Goal: Communication & Community: Answer question/provide support

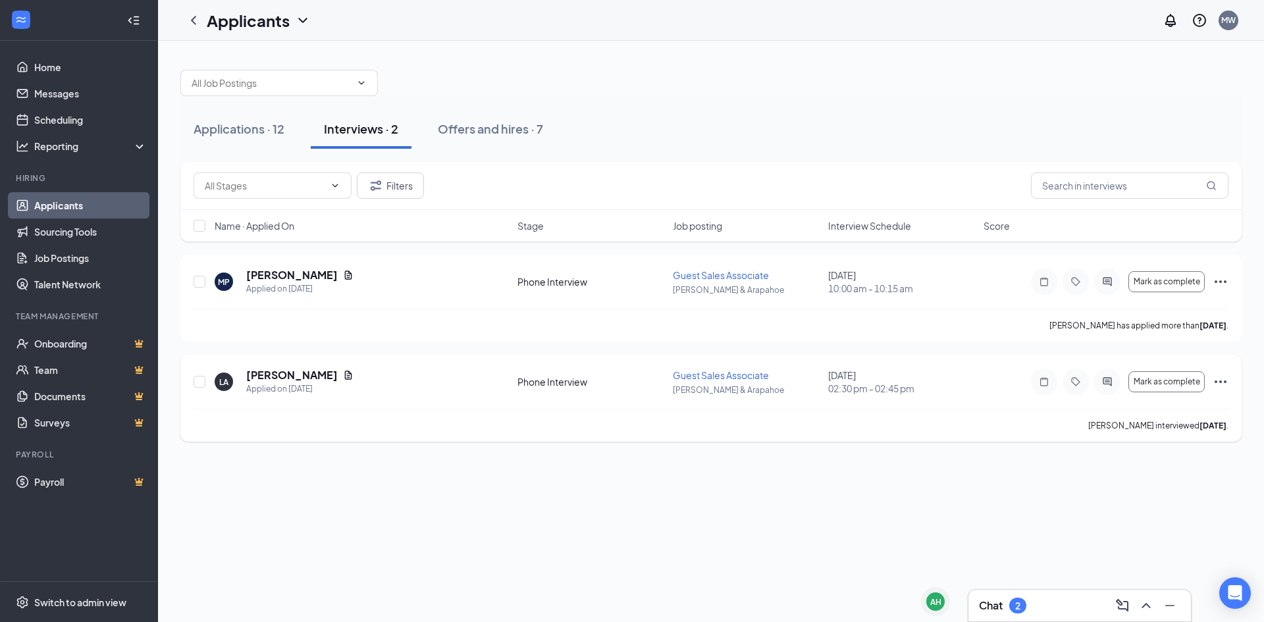
click at [1214, 376] on icon "Ellipses" at bounding box center [1221, 382] width 16 height 16
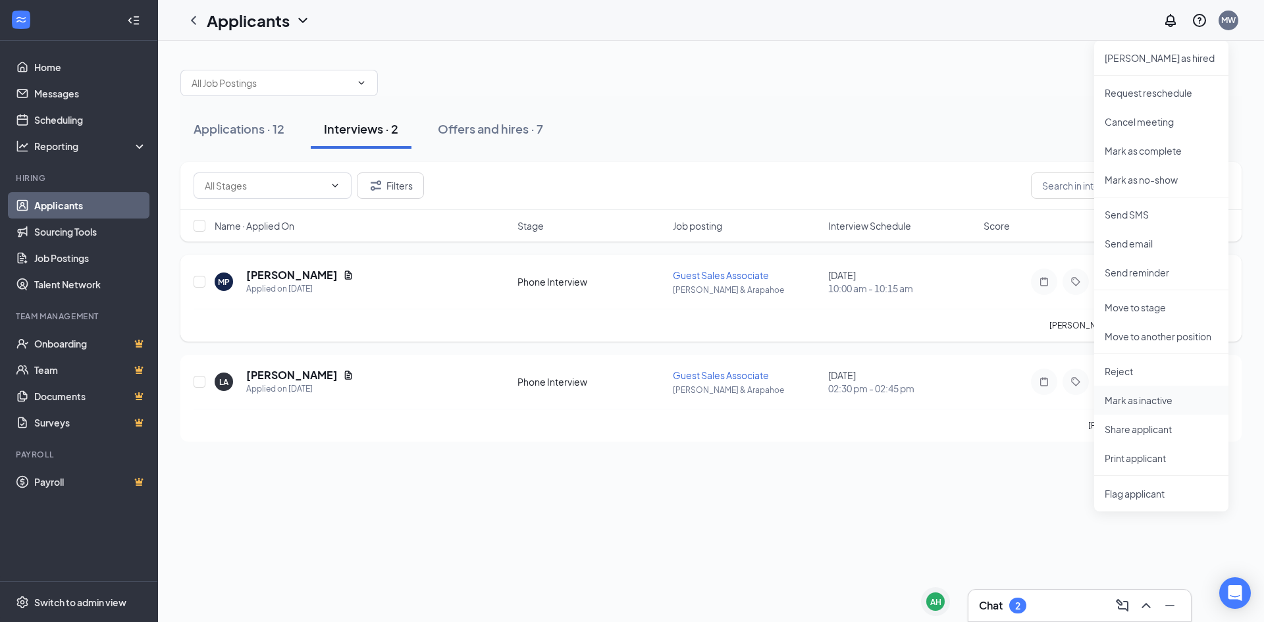
click at [1171, 407] on li "Mark as inactive" at bounding box center [1161, 400] width 134 height 29
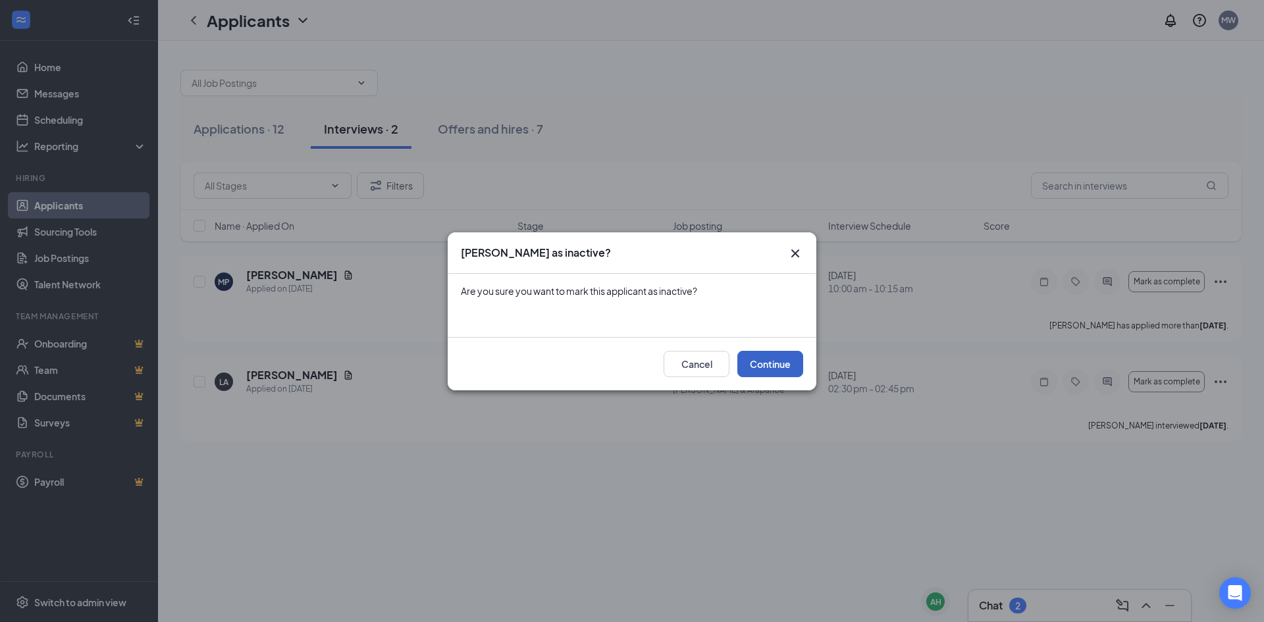
click at [765, 369] on button "Continue" at bounding box center [770, 364] width 66 height 26
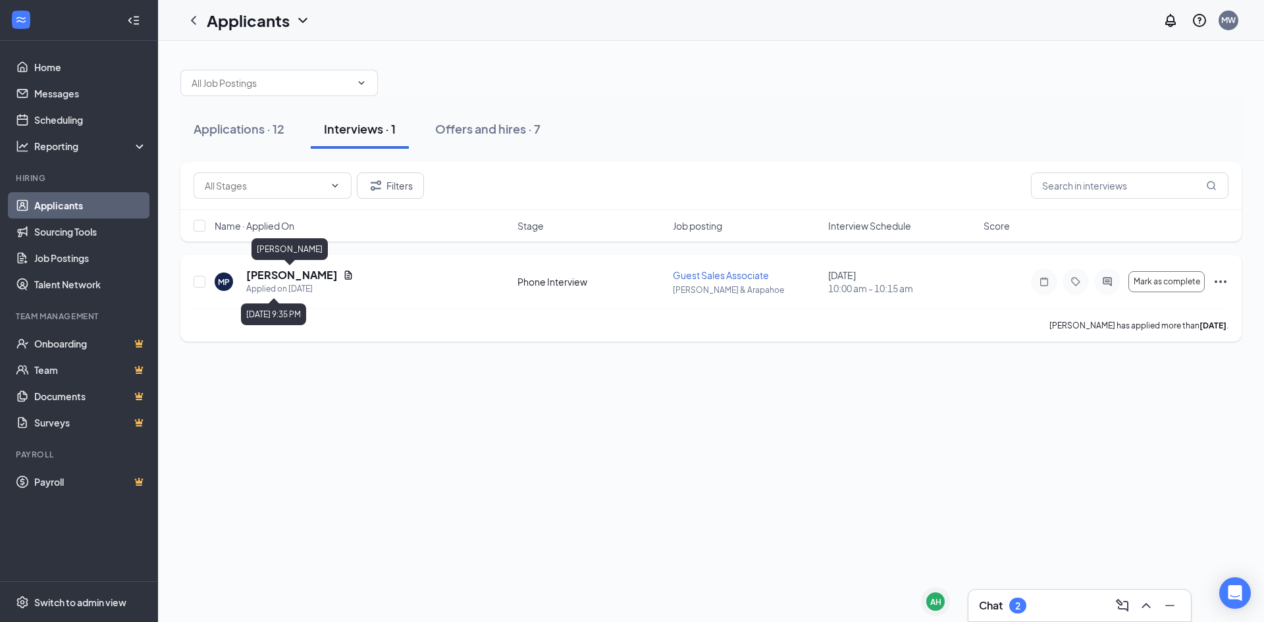
click at [265, 290] on div "Applied on [DATE]" at bounding box center [299, 288] width 107 height 13
click at [267, 272] on h5 "[PERSON_NAME]" at bounding box center [292, 275] width 92 height 14
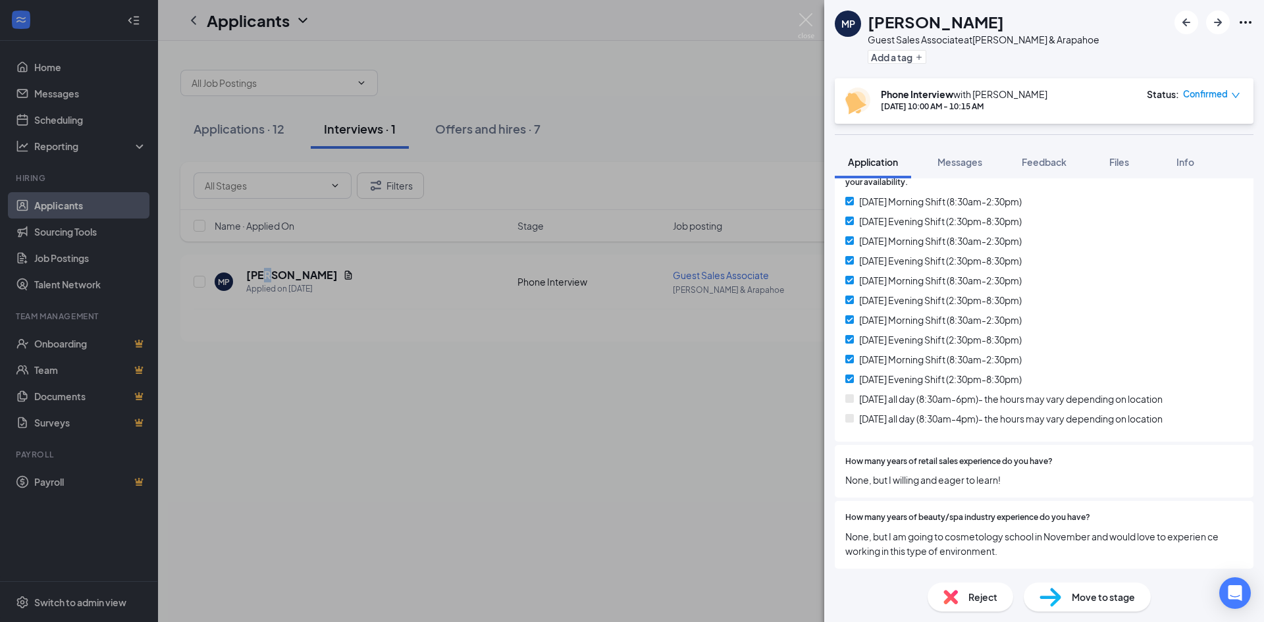
scroll to position [459, 0]
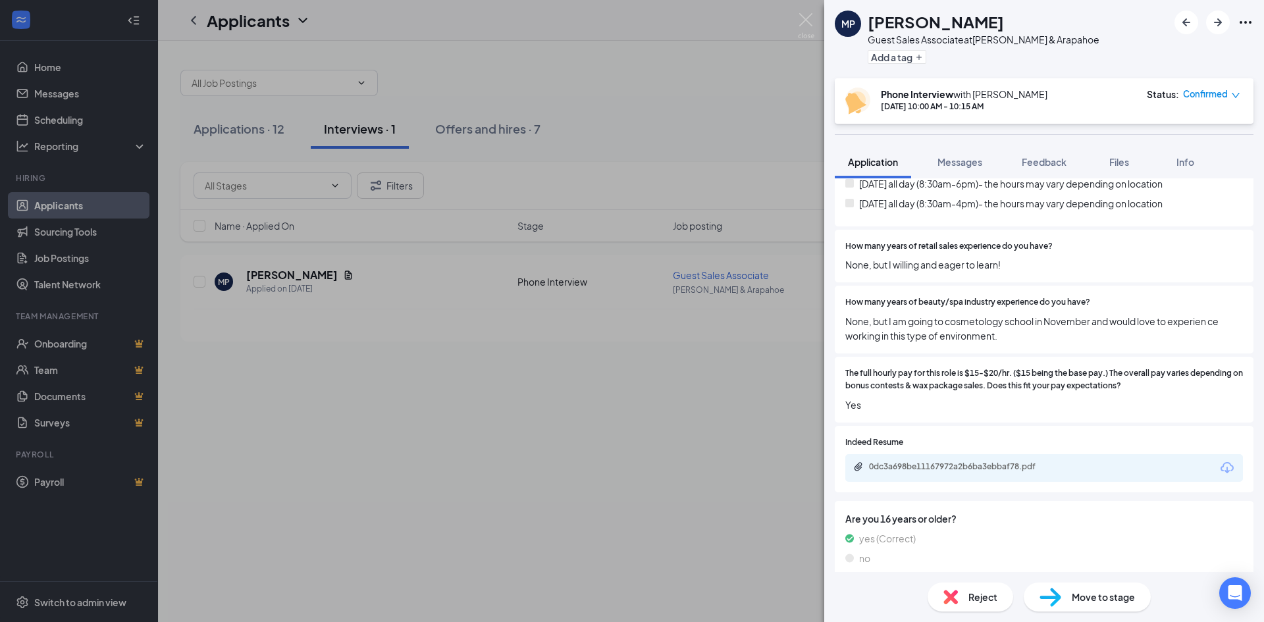
click at [928, 454] on div "0dc3a698be11167972a2b6ba3ebbaf78.pdf" at bounding box center [1044, 468] width 398 height 28
click at [931, 462] on div "0dc3a698be11167972a2b6ba3ebbaf78.pdf" at bounding box center [961, 467] width 184 height 11
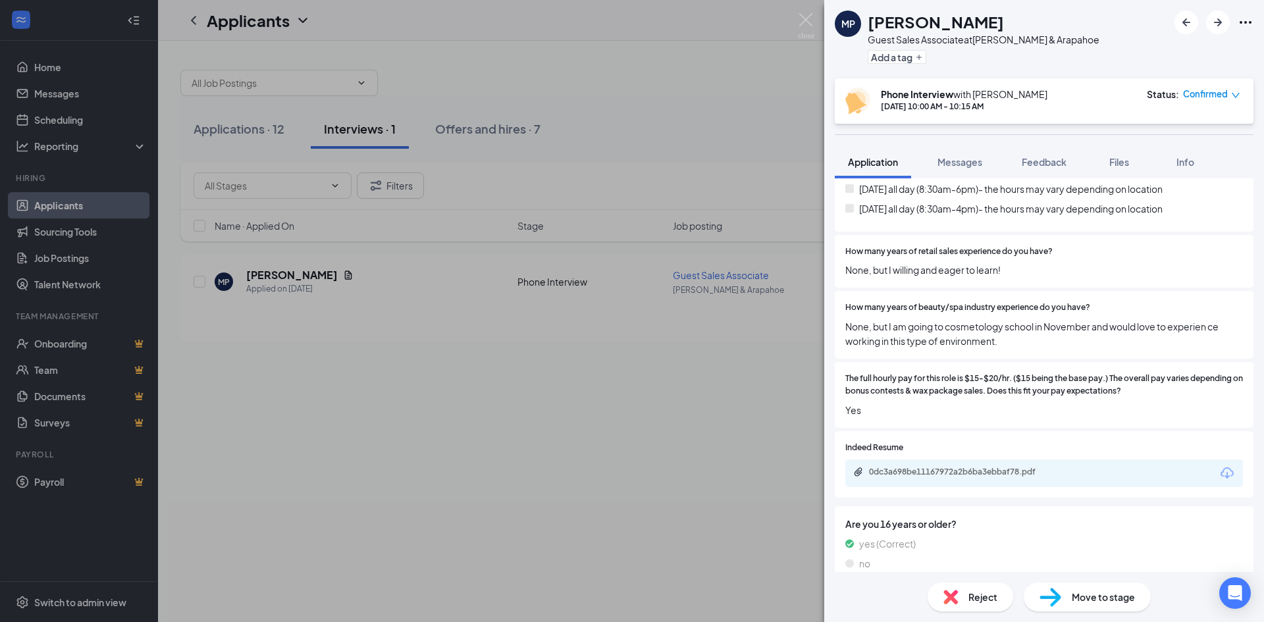
click at [427, 429] on div "MP [PERSON_NAME] Guest Sales Associate at [PERSON_NAME] & Arapahoe Add a tag Ph…" at bounding box center [632, 311] width 1264 height 622
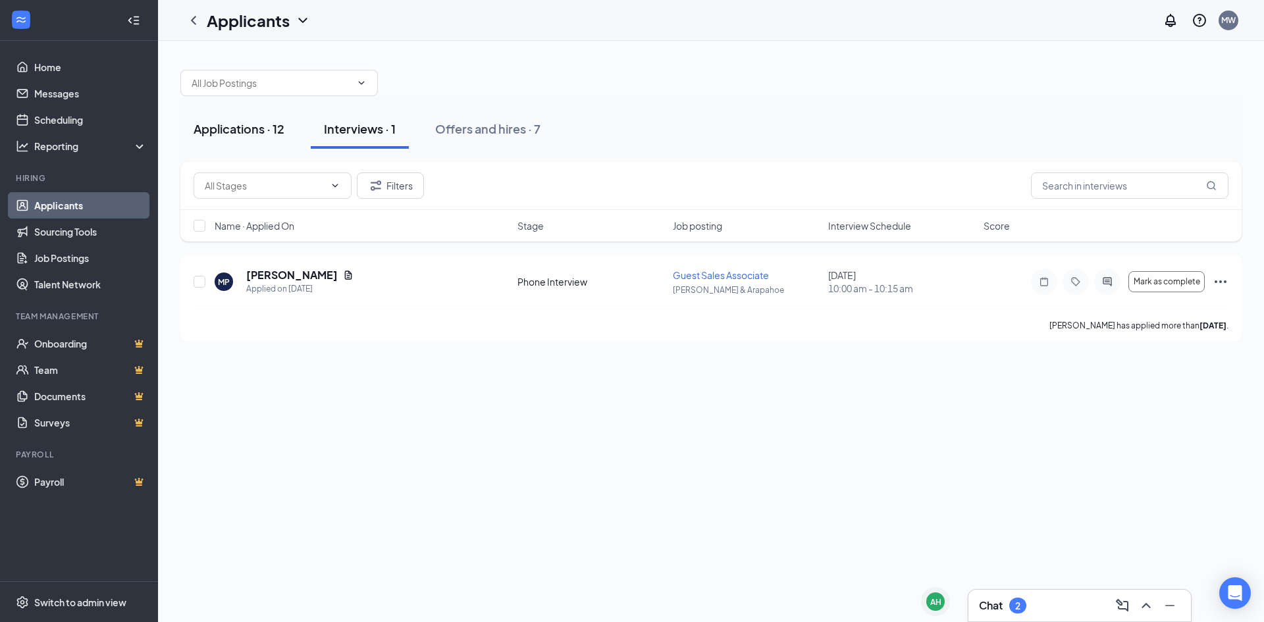
click at [214, 133] on div "Applications · 12" at bounding box center [239, 129] width 91 height 16
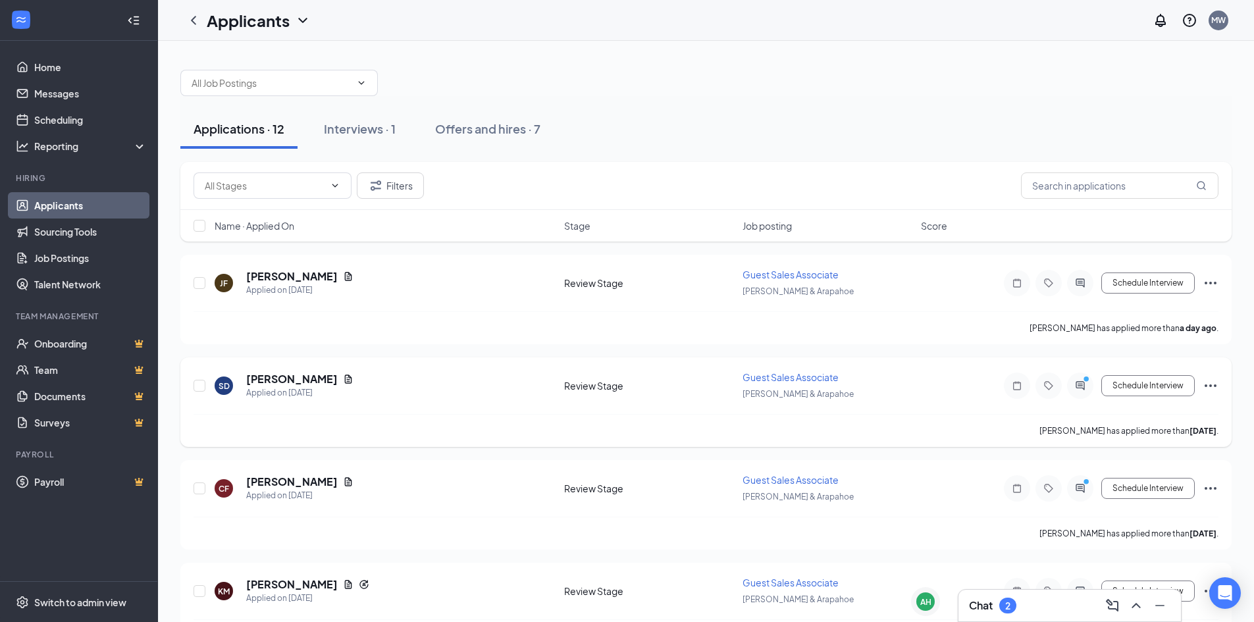
click at [1075, 396] on div at bounding box center [1080, 386] width 26 height 26
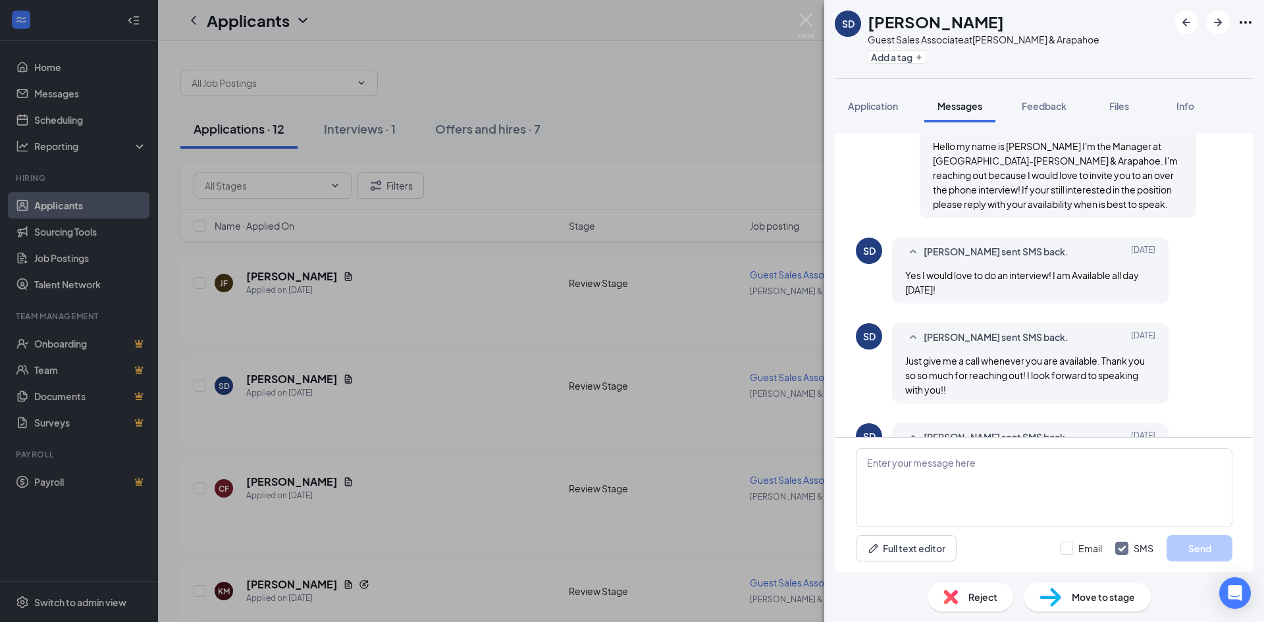
scroll to position [257, 0]
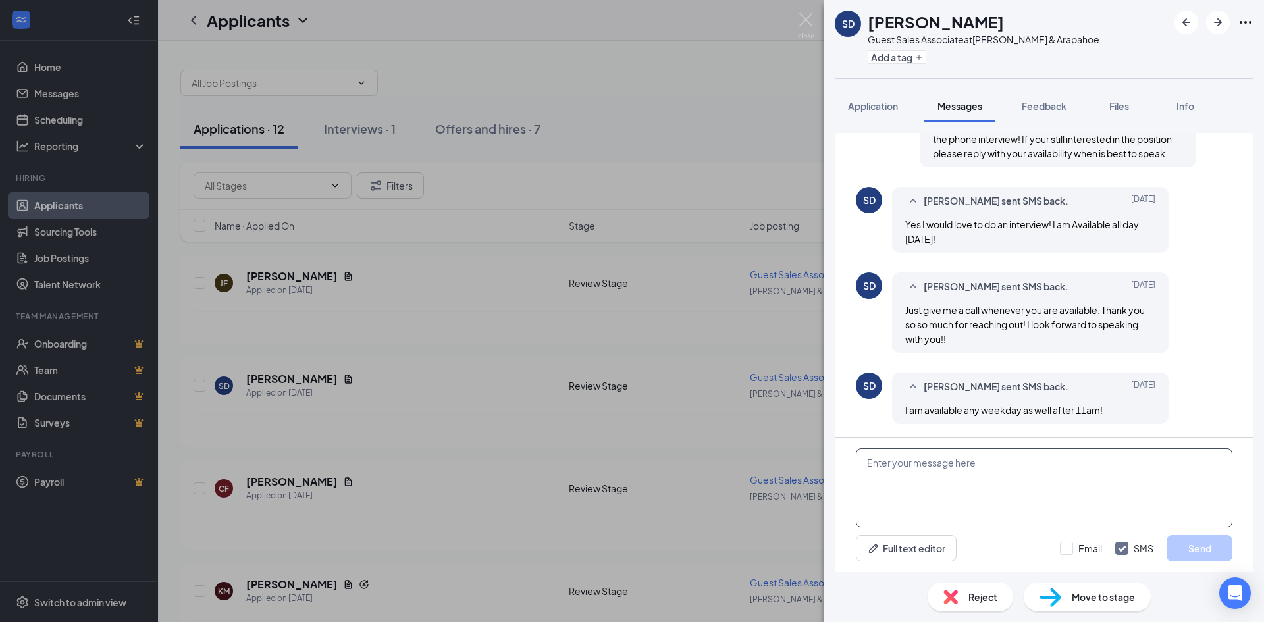
click at [901, 496] on textarea at bounding box center [1044, 487] width 377 height 79
type textarea "h"
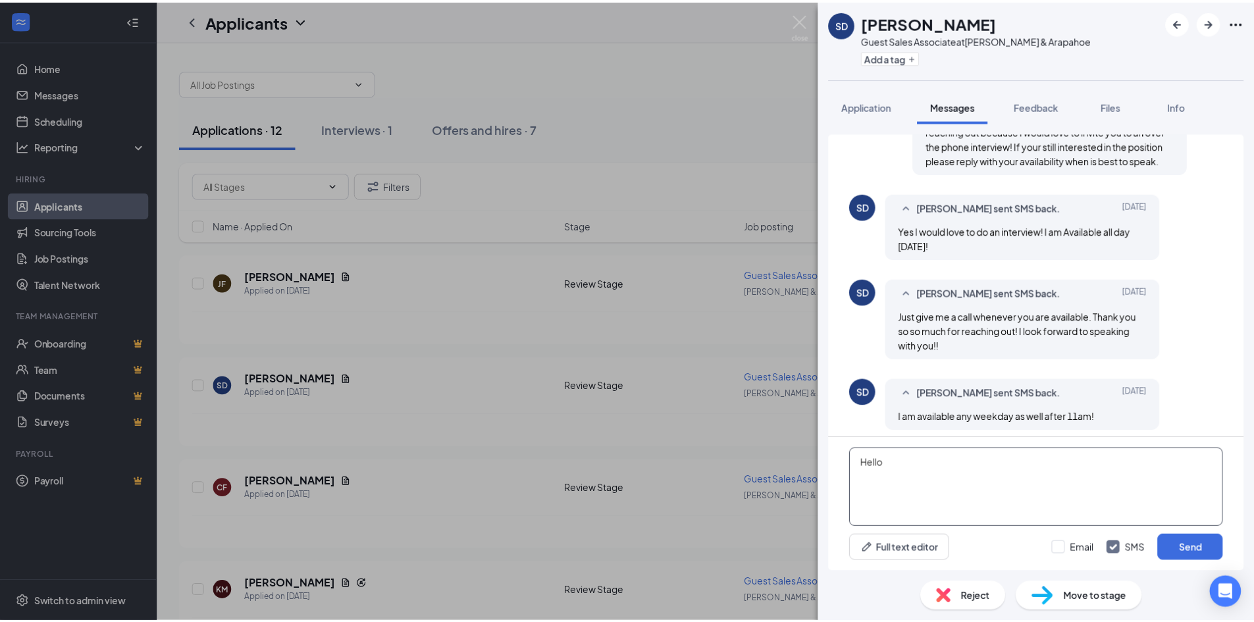
scroll to position [257, 0]
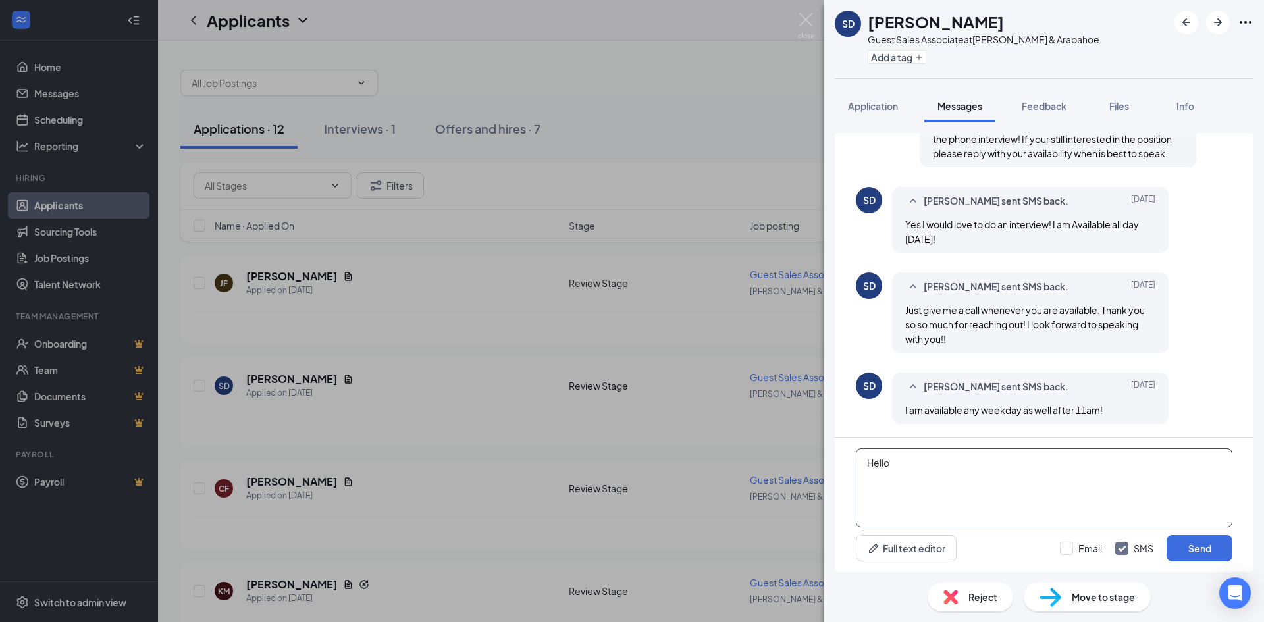
type textarea "Hello"
drag, startPoint x: 961, startPoint y: 215, endPoint x: 1121, endPoint y: 211, distance: 160.0
click at [1123, 211] on div "[PERSON_NAME] sent SMS back. [DATE] Yes I would love to do an interview! I am A…" at bounding box center [1030, 220] width 277 height 66
drag, startPoint x: 1179, startPoint y: 207, endPoint x: 1081, endPoint y: 213, distance: 97.6
click at [1081, 213] on div "SD [PERSON_NAME] sent SMS back. [DATE] Yes I would love to do an interview! I a…" at bounding box center [1044, 223] width 377 height 72
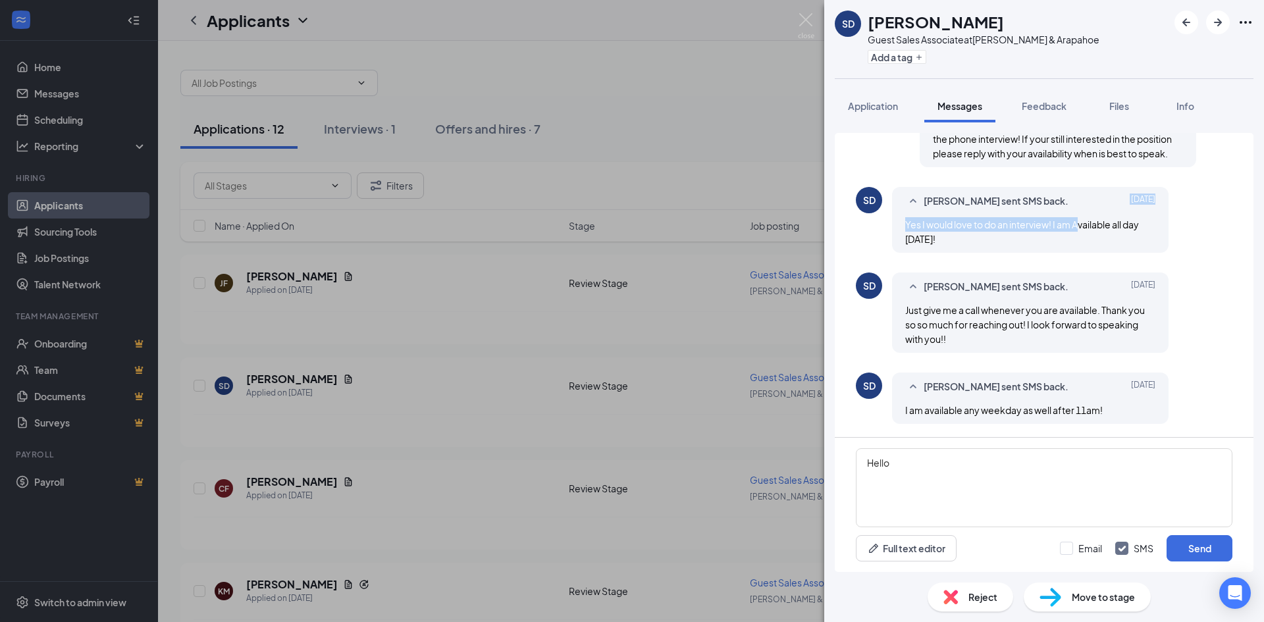
click at [801, 14] on img at bounding box center [806, 26] width 16 height 26
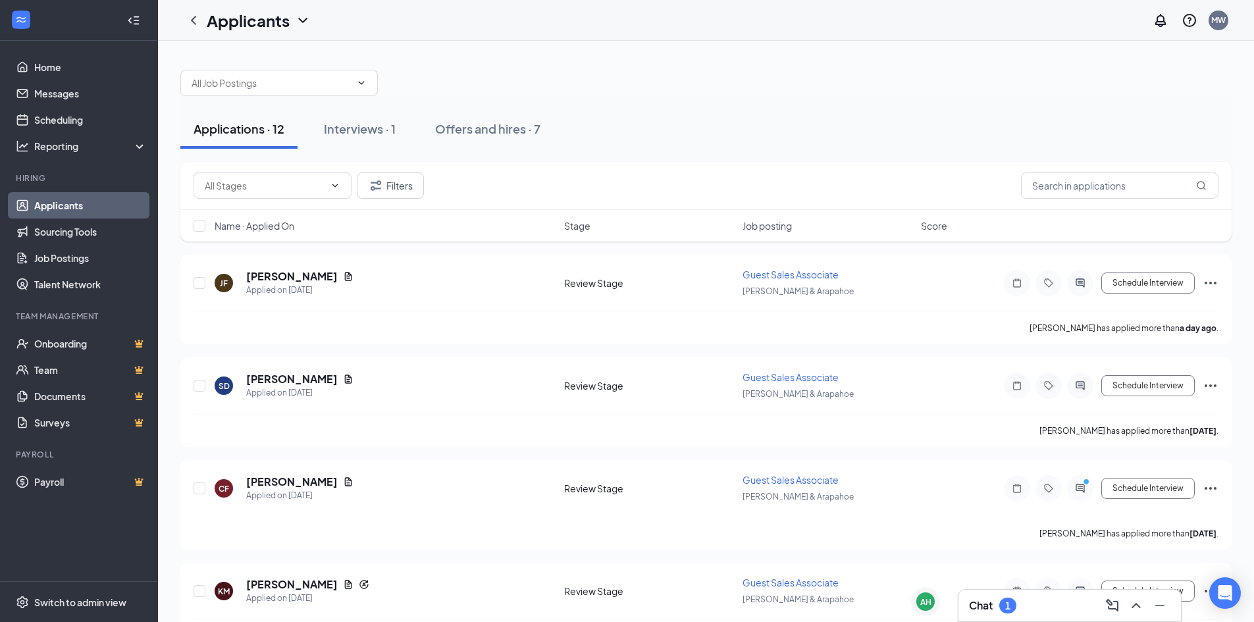
click at [1001, 611] on div "Chat 1" at bounding box center [992, 606] width 47 height 16
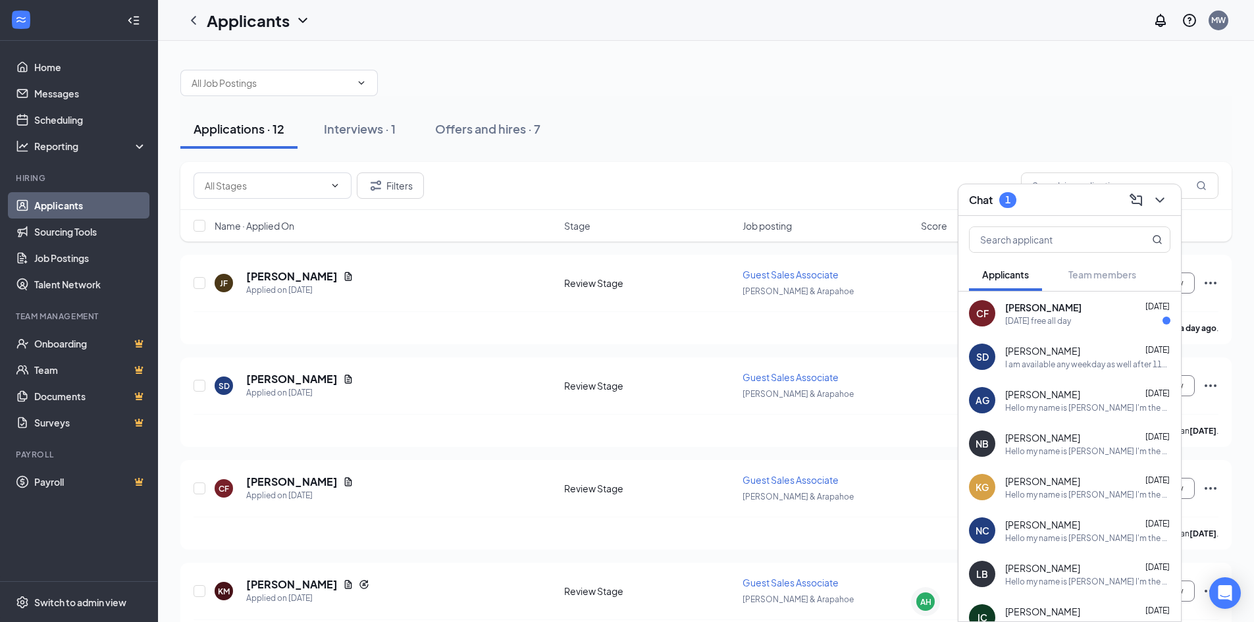
click at [1047, 341] on div "SD [PERSON_NAME] [DATE] I am available any weekday as well after 11am!" at bounding box center [1070, 356] width 223 height 43
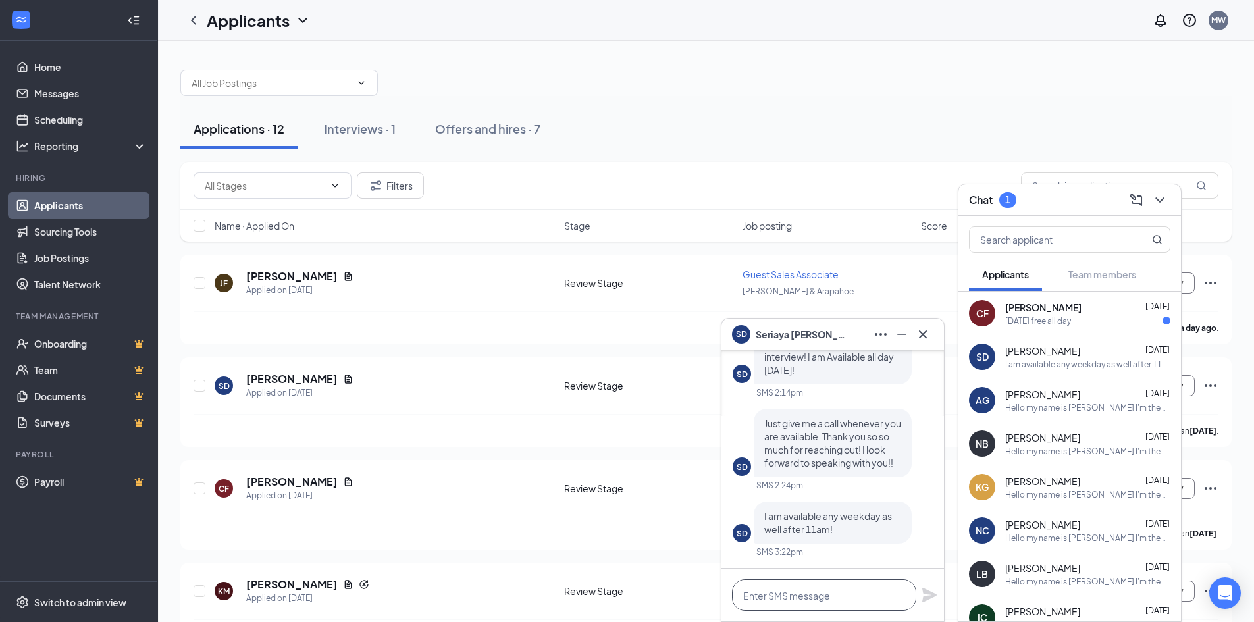
click at [821, 586] on textarea at bounding box center [824, 595] width 184 height 32
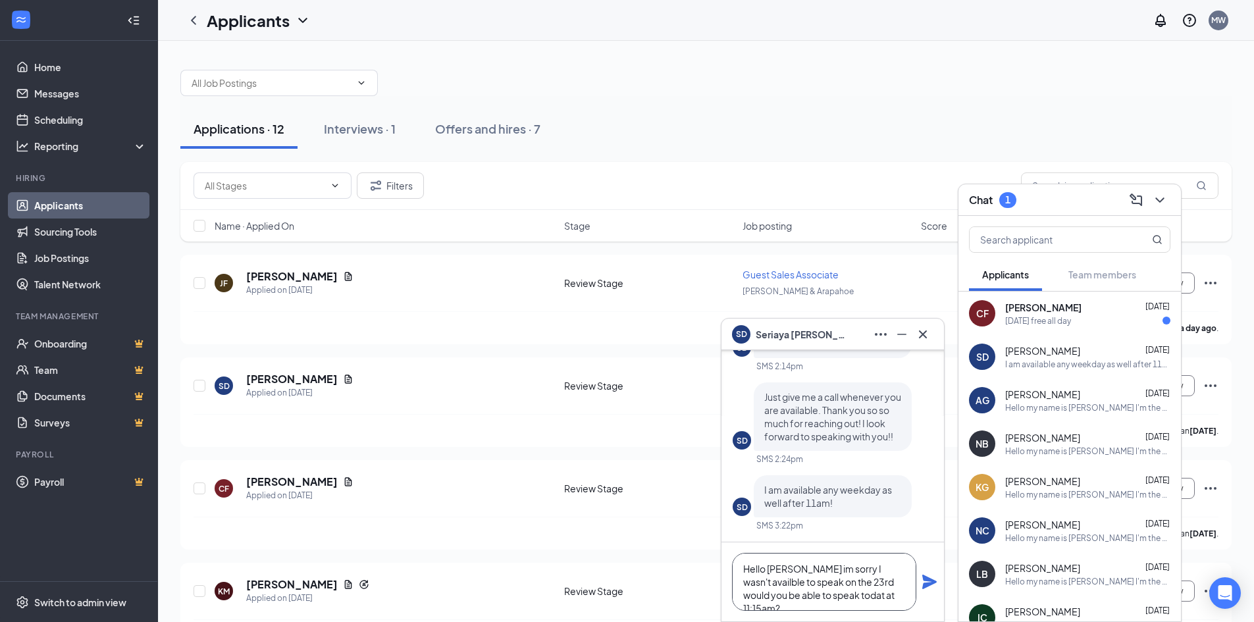
drag, startPoint x: 888, startPoint y: 584, endPoint x: 886, endPoint y: 567, distance: 17.2
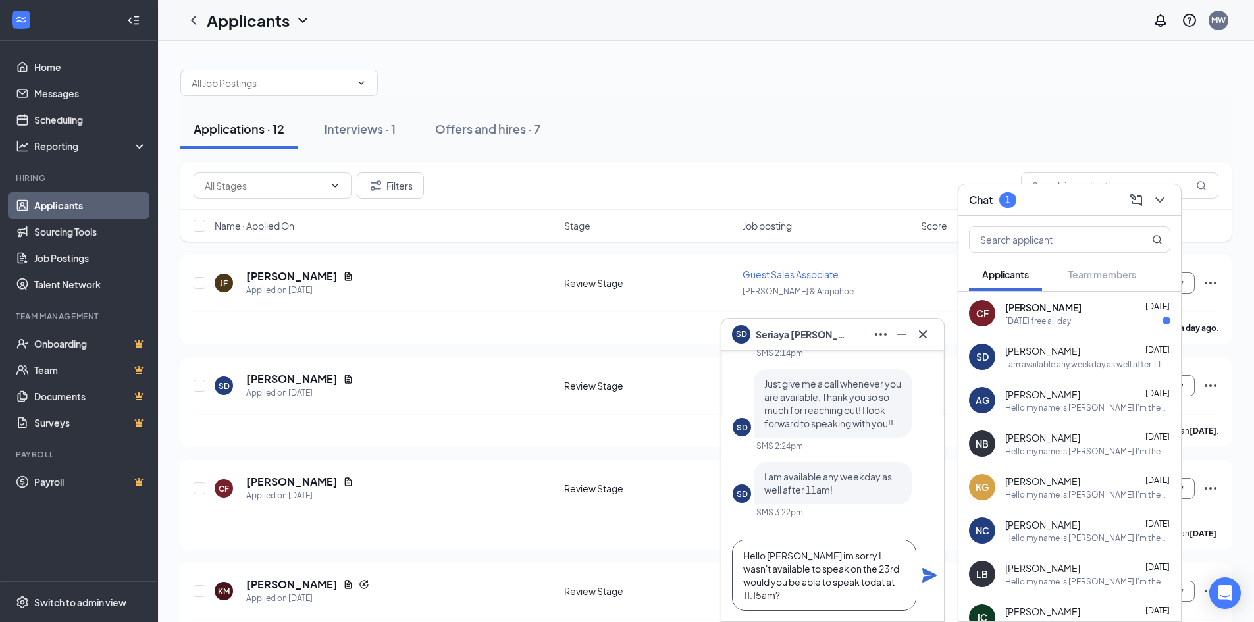
drag, startPoint x: 788, startPoint y: 558, endPoint x: 790, endPoint y: 576, distance: 17.2
click at [790, 576] on textarea "Hello [PERSON_NAME] im sorry I wasn't available to speak on the 23rd would you …" at bounding box center [824, 575] width 184 height 71
drag, startPoint x: 798, startPoint y: 555, endPoint x: 806, endPoint y: 556, distance: 8.0
click at [854, 593] on textarea "Hello [PERSON_NAME] I'm sorry I wasn't available to speak on the 23rd would you…" at bounding box center [824, 575] width 184 height 71
click at [851, 586] on textarea "Hello [PERSON_NAME] I'm sorry I wasn't available to speak on the 23rd would you…" at bounding box center [824, 575] width 184 height 71
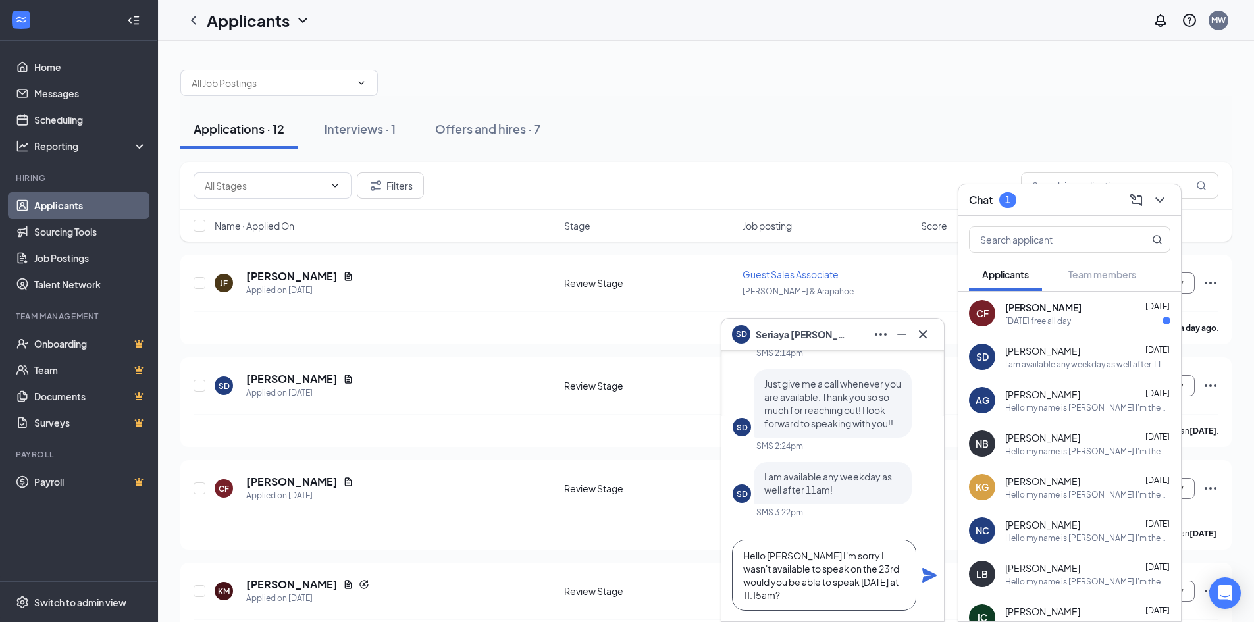
type textarea "Hello [PERSON_NAME] I'm sorry I wasn't available to speak on the 23rd would you…"
click at [934, 575] on icon "Plane" at bounding box center [930, 575] width 14 height 14
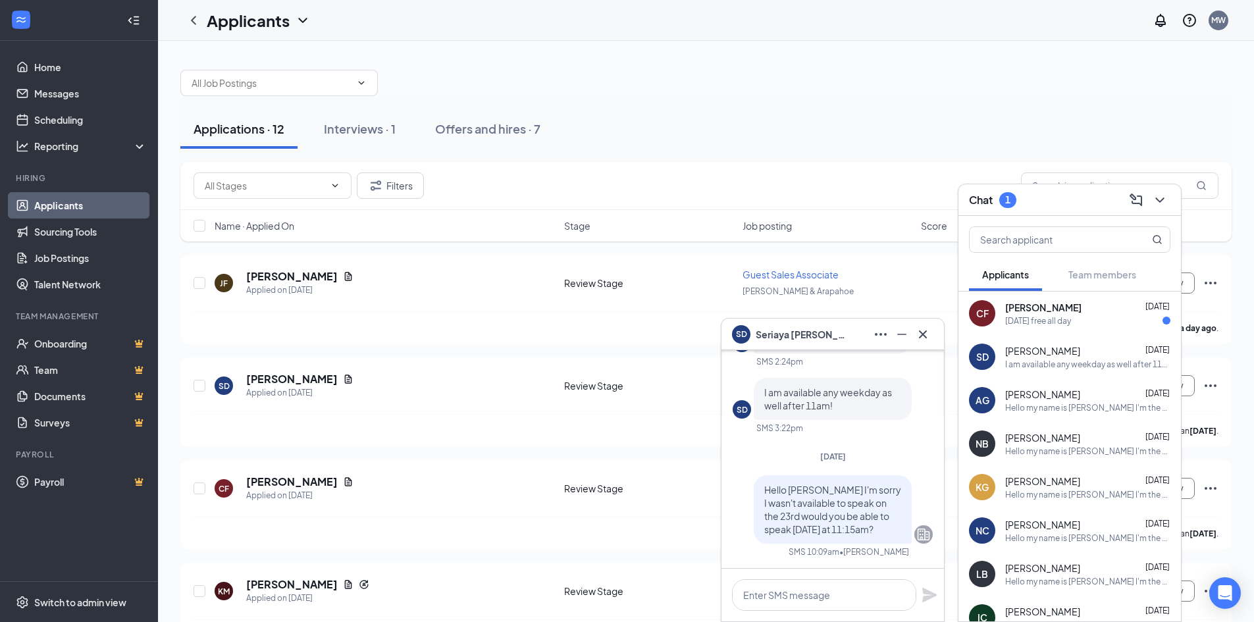
scroll to position [0, 0]
click at [1119, 319] on div "[DATE] free all day" at bounding box center [1087, 320] width 165 height 11
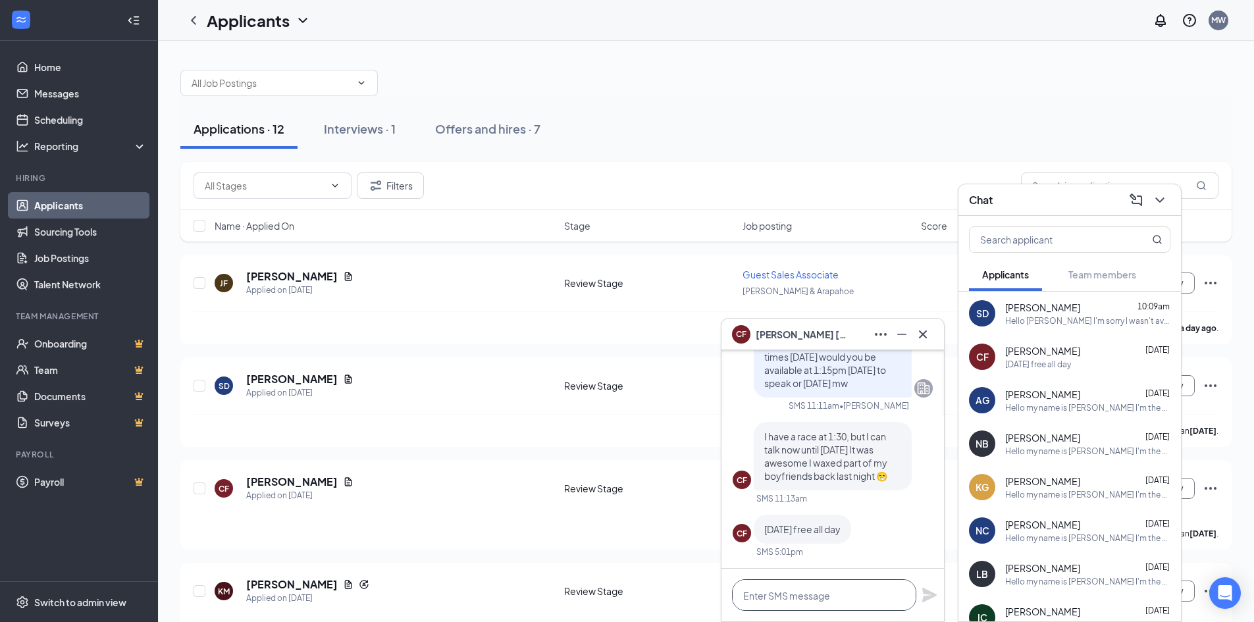
click at [786, 599] on textarea at bounding box center [824, 595] width 184 height 32
type textarea "S"
click at [896, 593] on textarea "Good morning" at bounding box center [824, 595] width 184 height 32
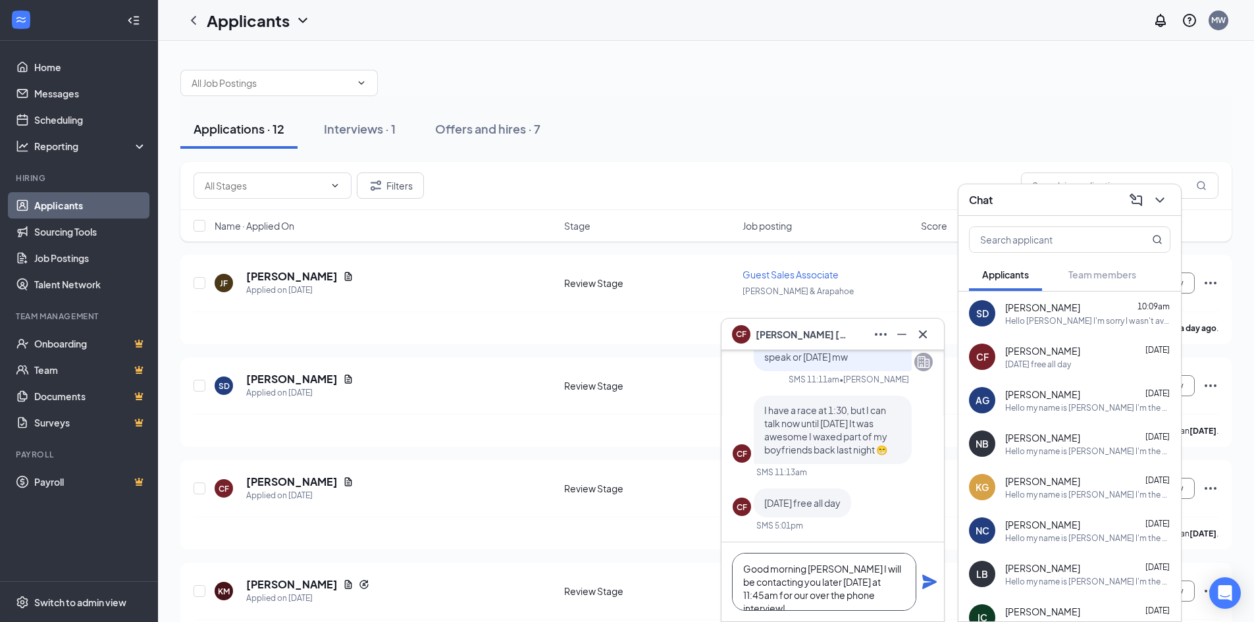
type textarea "Good morning [PERSON_NAME] I will be contacting you later [DATE] at 11:45am for…"
click at [932, 580] on icon "Plane" at bounding box center [930, 582] width 14 height 14
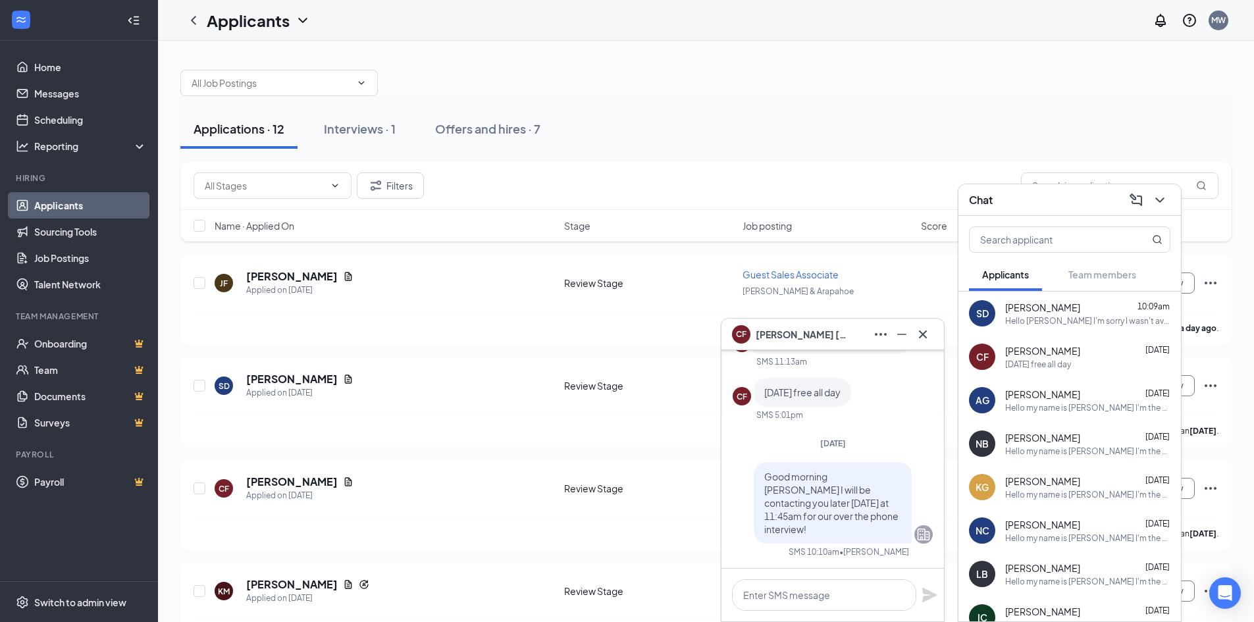
scroll to position [0, 0]
